Goal: Task Accomplishment & Management: Complete application form

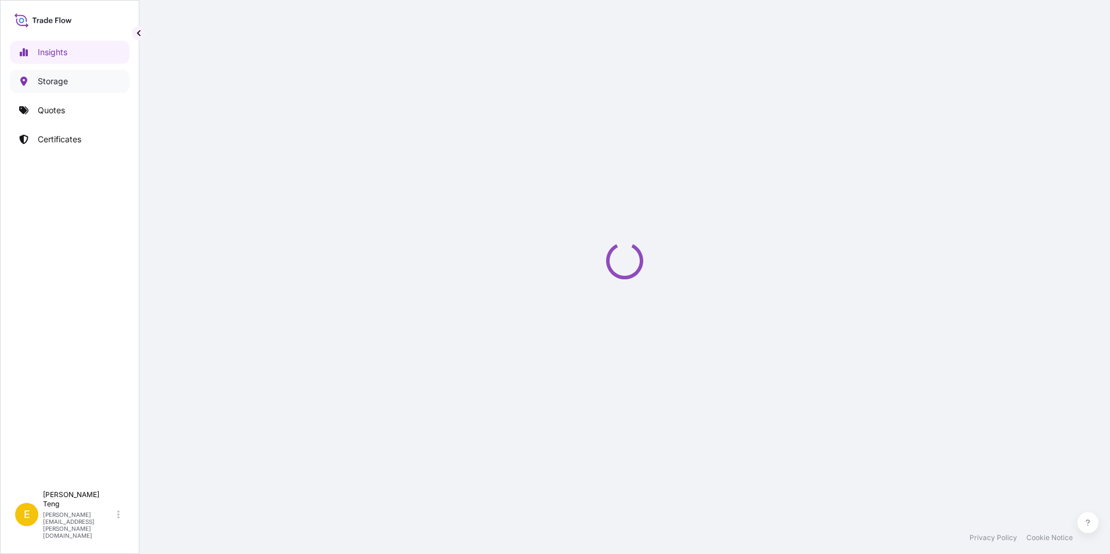
select select "2025"
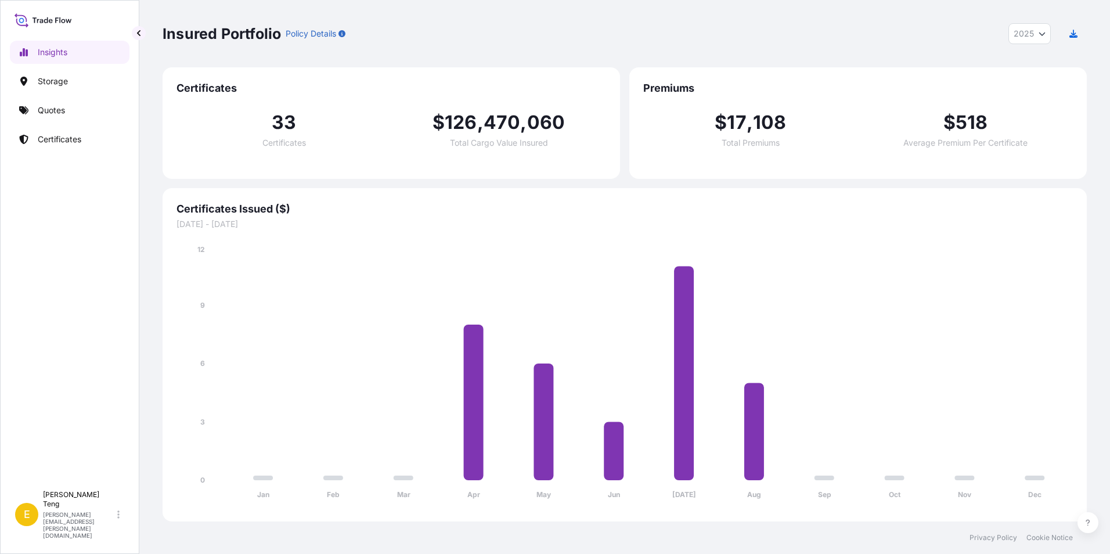
click at [492, 49] on div "Insured Portfolio Policy Details 2025 2025 2024 2023 2022" at bounding box center [624, 33] width 924 height 67
click at [55, 80] on p "Storage" at bounding box center [53, 81] width 30 height 12
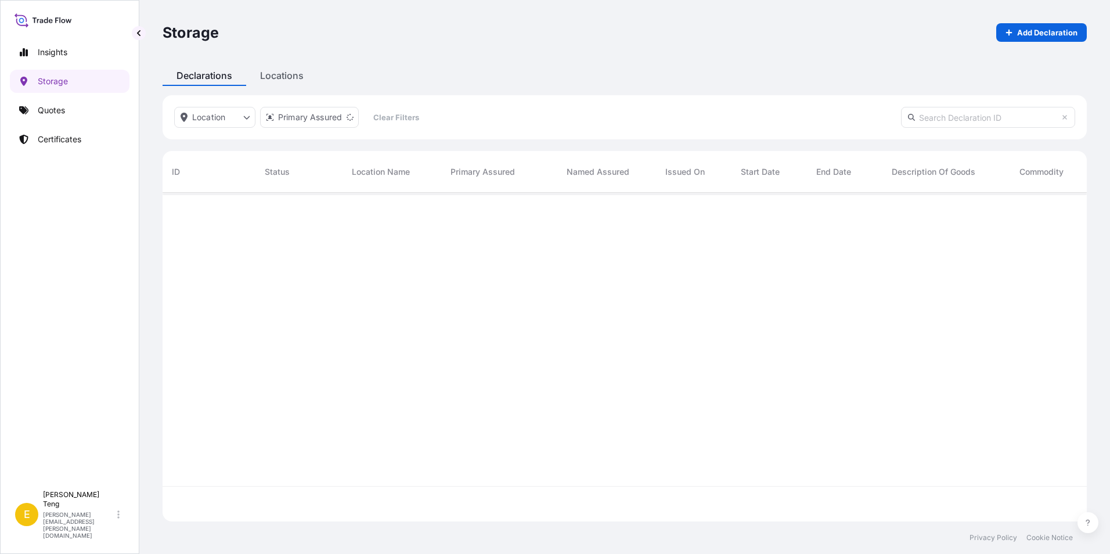
scroll to position [362, 915]
click at [1028, 31] on p "Add Declaration" at bounding box center [1047, 33] width 60 height 12
select select "32029"
select select "USD"
select select "mt"
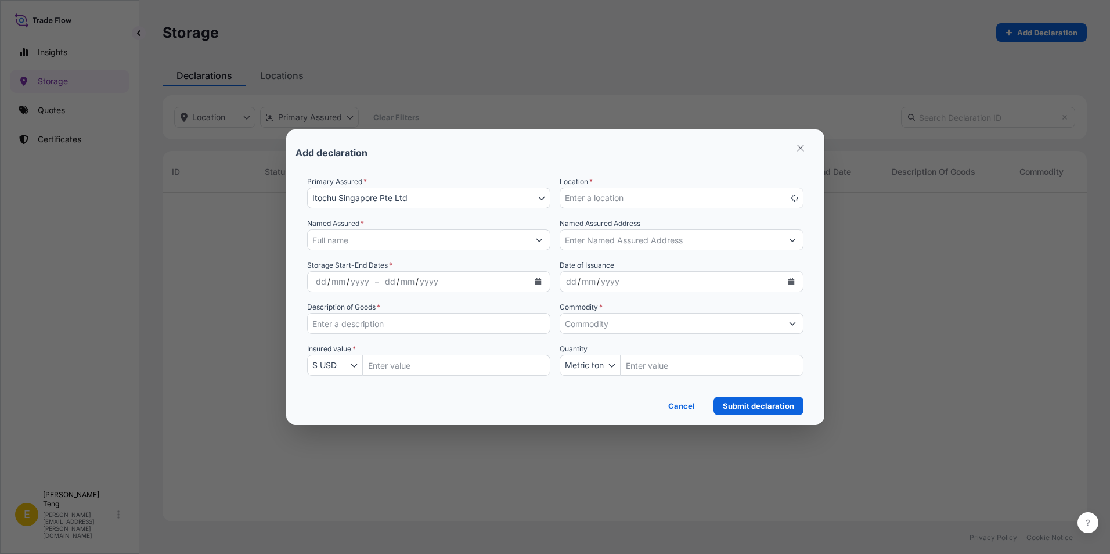
scroll to position [362, 915]
click at [781, 198] on button "Enter a location" at bounding box center [681, 197] width 244 height 21
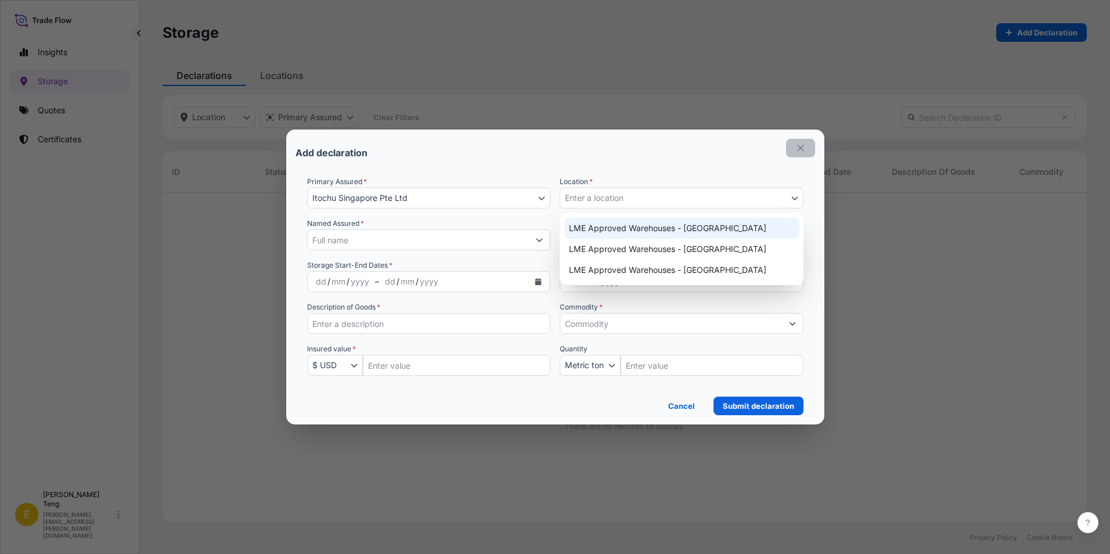
click at [804, 148] on icon "button" at bounding box center [800, 148] width 10 height 10
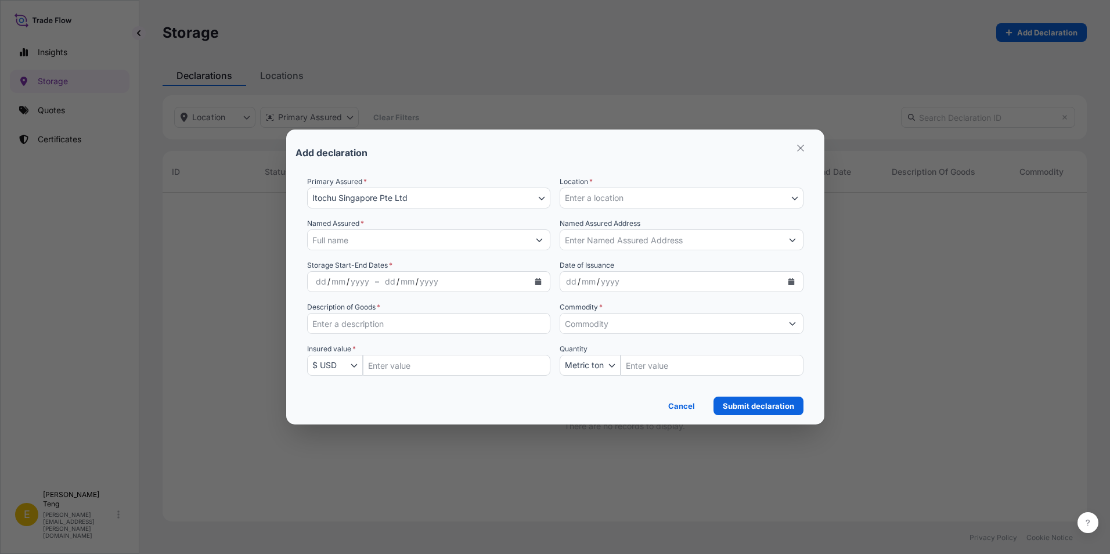
click at [780, 200] on button "Enter a location" at bounding box center [681, 197] width 244 height 21
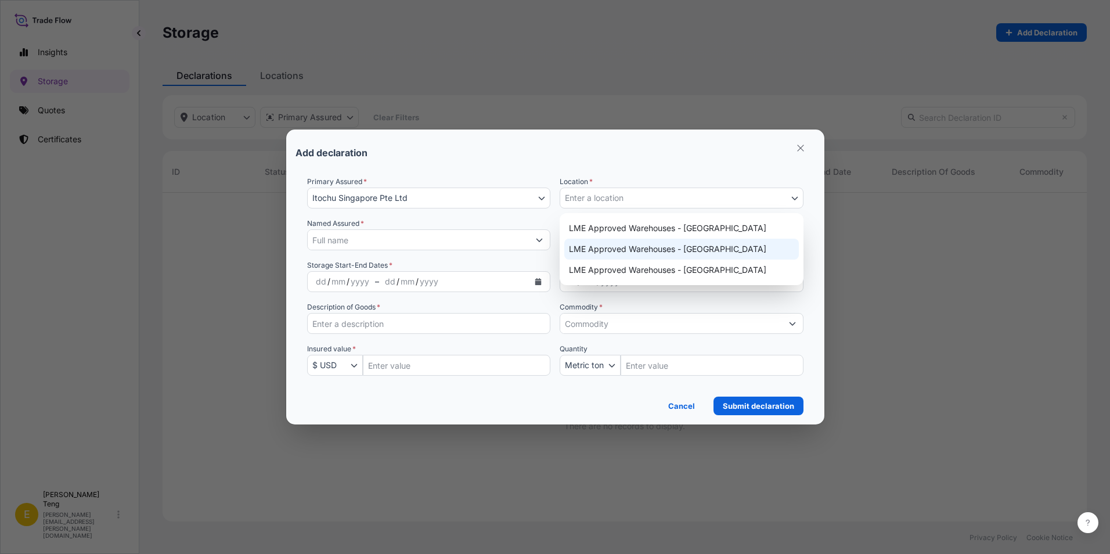
click at [713, 244] on div "LME Approved Warehouses - [GEOGRAPHIC_DATA]" at bounding box center [681, 249] width 234 height 21
select select "2264"
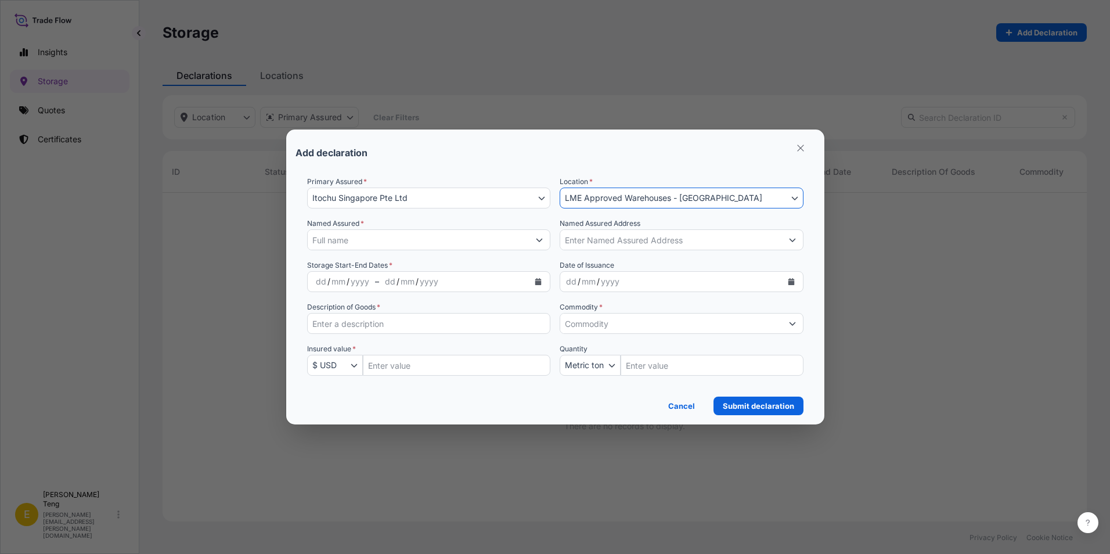
click at [619, 151] on div "Add declaration" at bounding box center [554, 153] width 519 height 28
click at [640, 192] on button "LME Approved Warehouses - [GEOGRAPHIC_DATA]" at bounding box center [681, 197] width 244 height 21
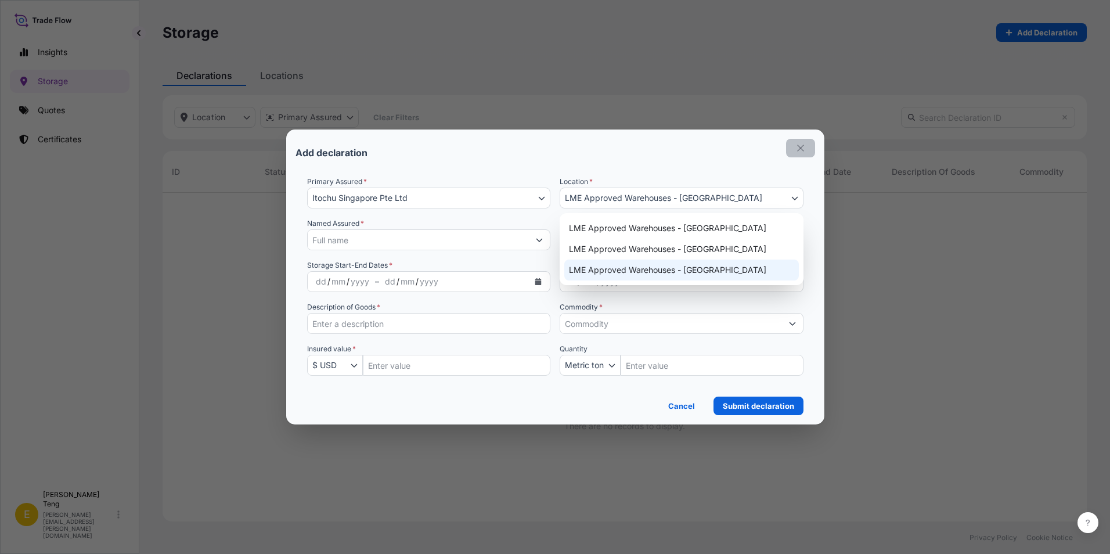
click at [799, 143] on icon "button" at bounding box center [800, 148] width 10 height 10
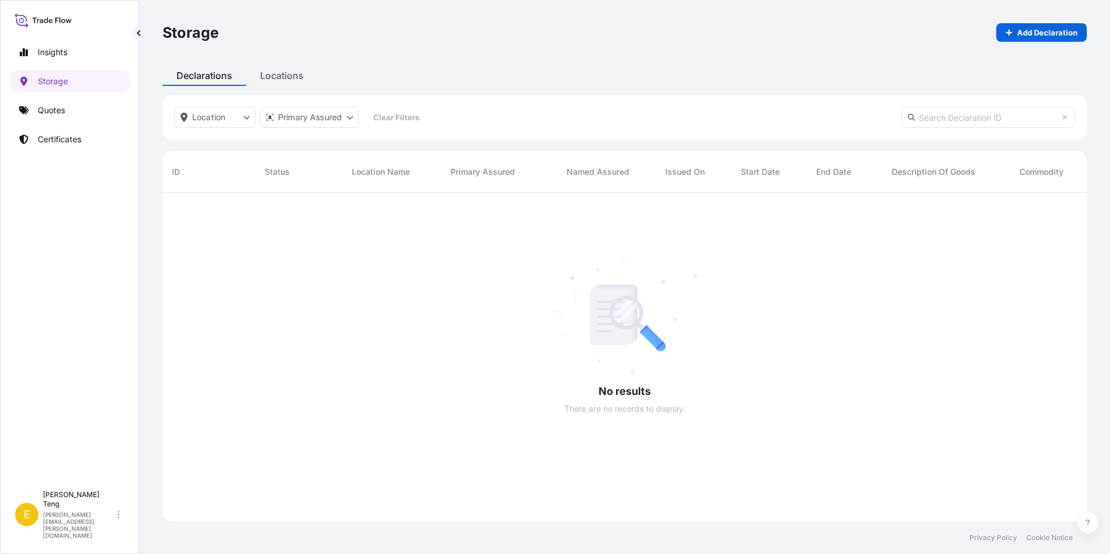
scroll to position [362, 915]
